Goal: Task Accomplishment & Management: Manage account settings

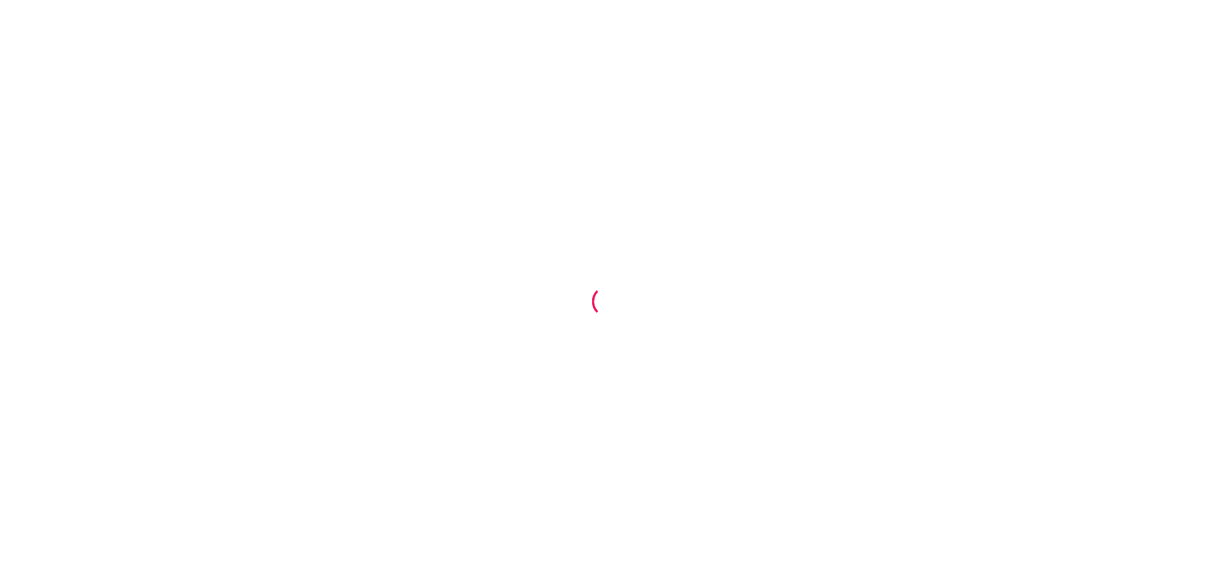
click at [785, 181] on div at bounding box center [612, 284] width 1225 height 568
click at [592, 131] on div at bounding box center [612, 284] width 1225 height 568
click at [569, 153] on div at bounding box center [612, 284] width 1225 height 568
